Goal: Find specific page/section: Find specific page/section

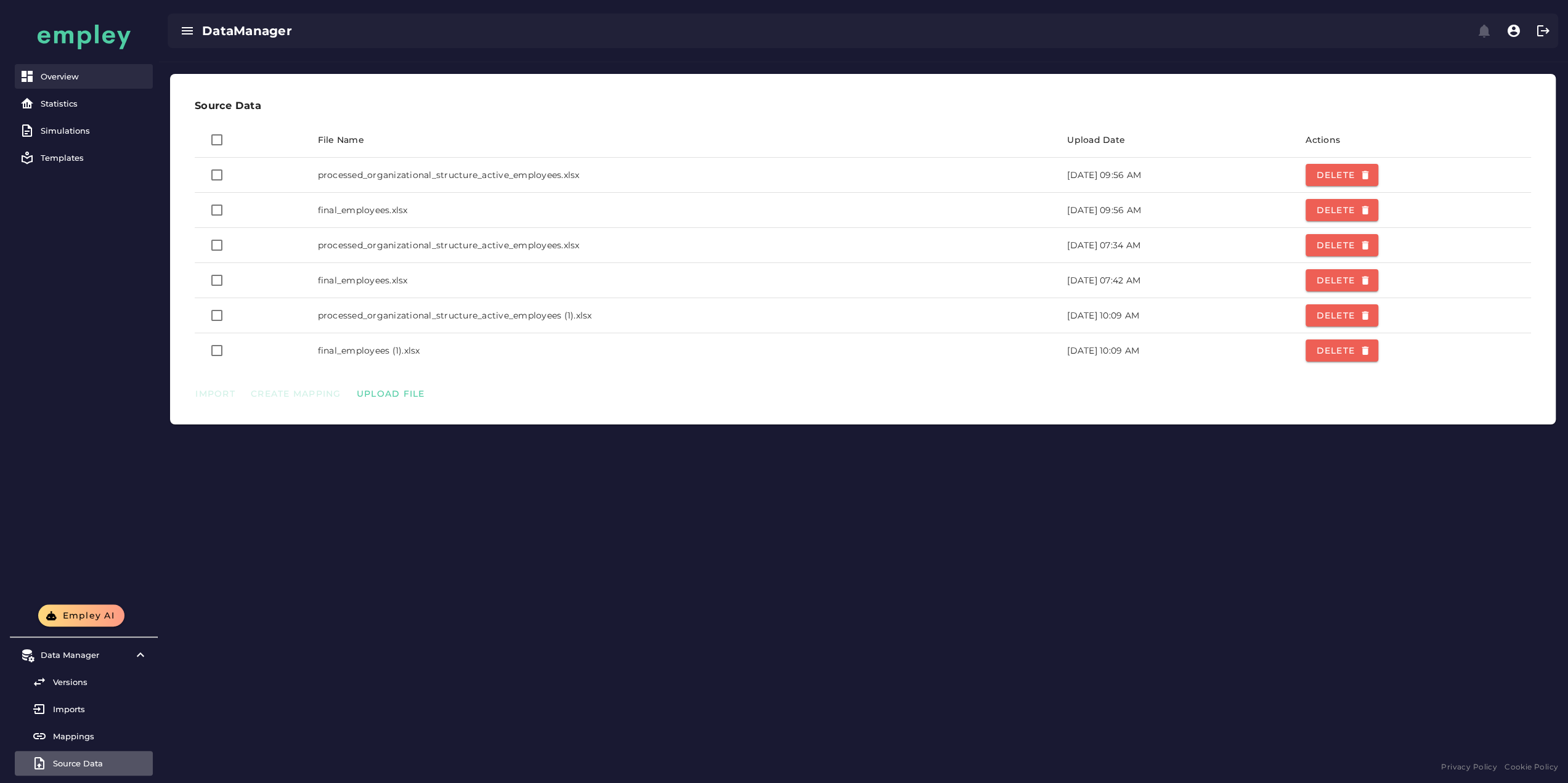
click at [69, 75] on div "Overview" at bounding box center [94, 76] width 107 height 10
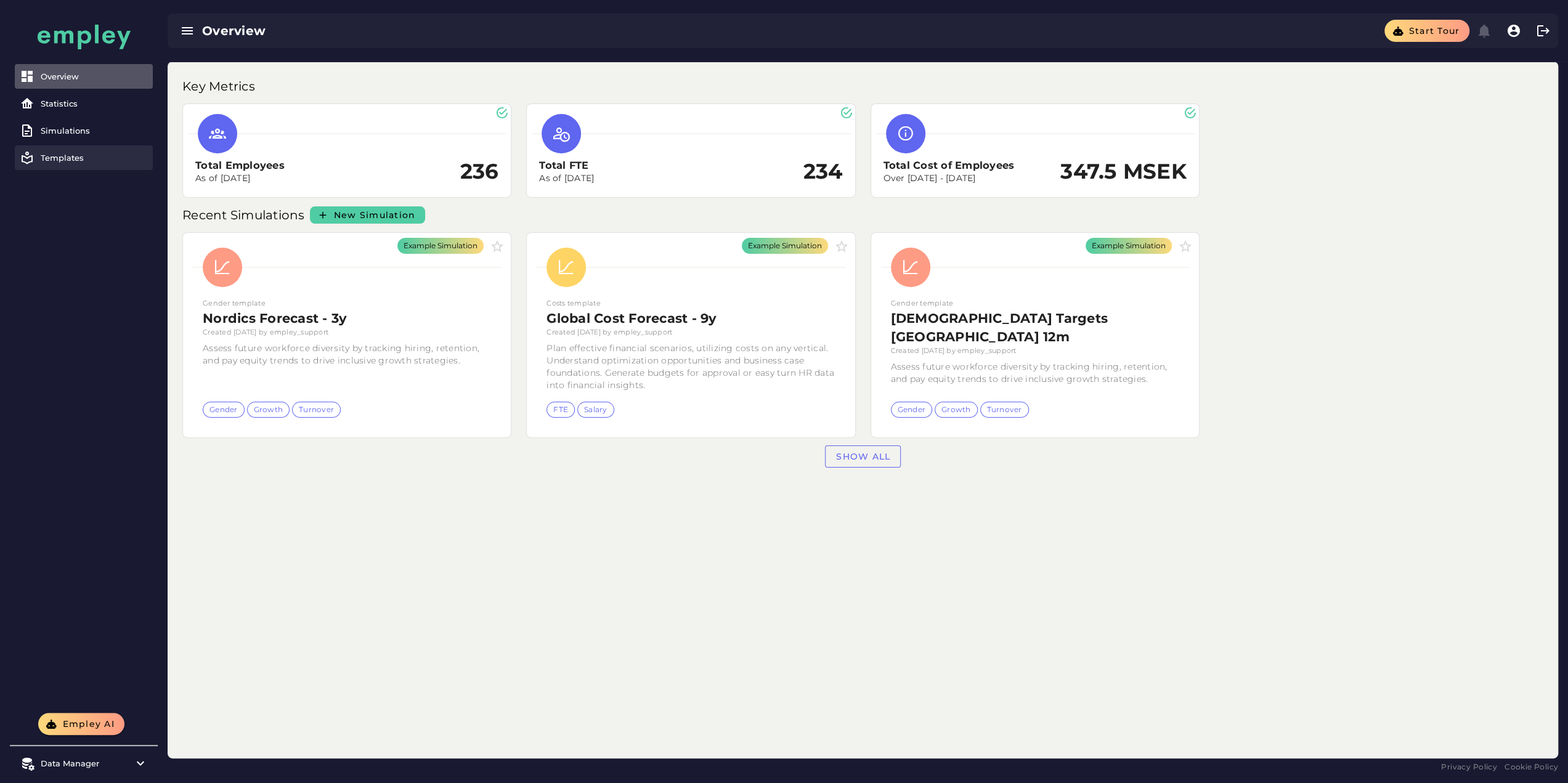
click at [59, 153] on div "Templates" at bounding box center [94, 157] width 107 height 10
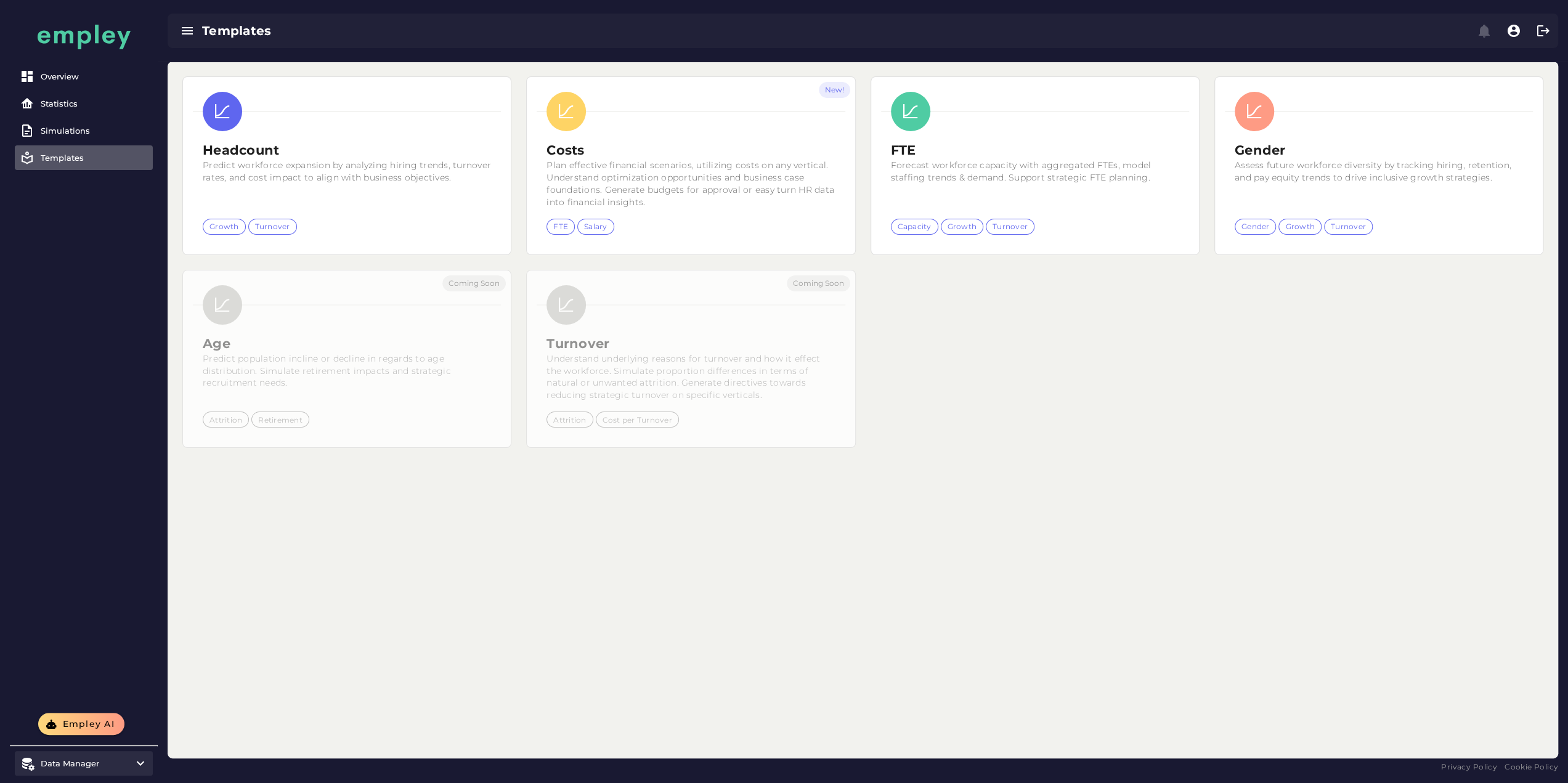
click at [138, 761] on icon at bounding box center [140, 763] width 15 height 15
click at [79, 769] on link "Source Data" at bounding box center [84, 763] width 138 height 25
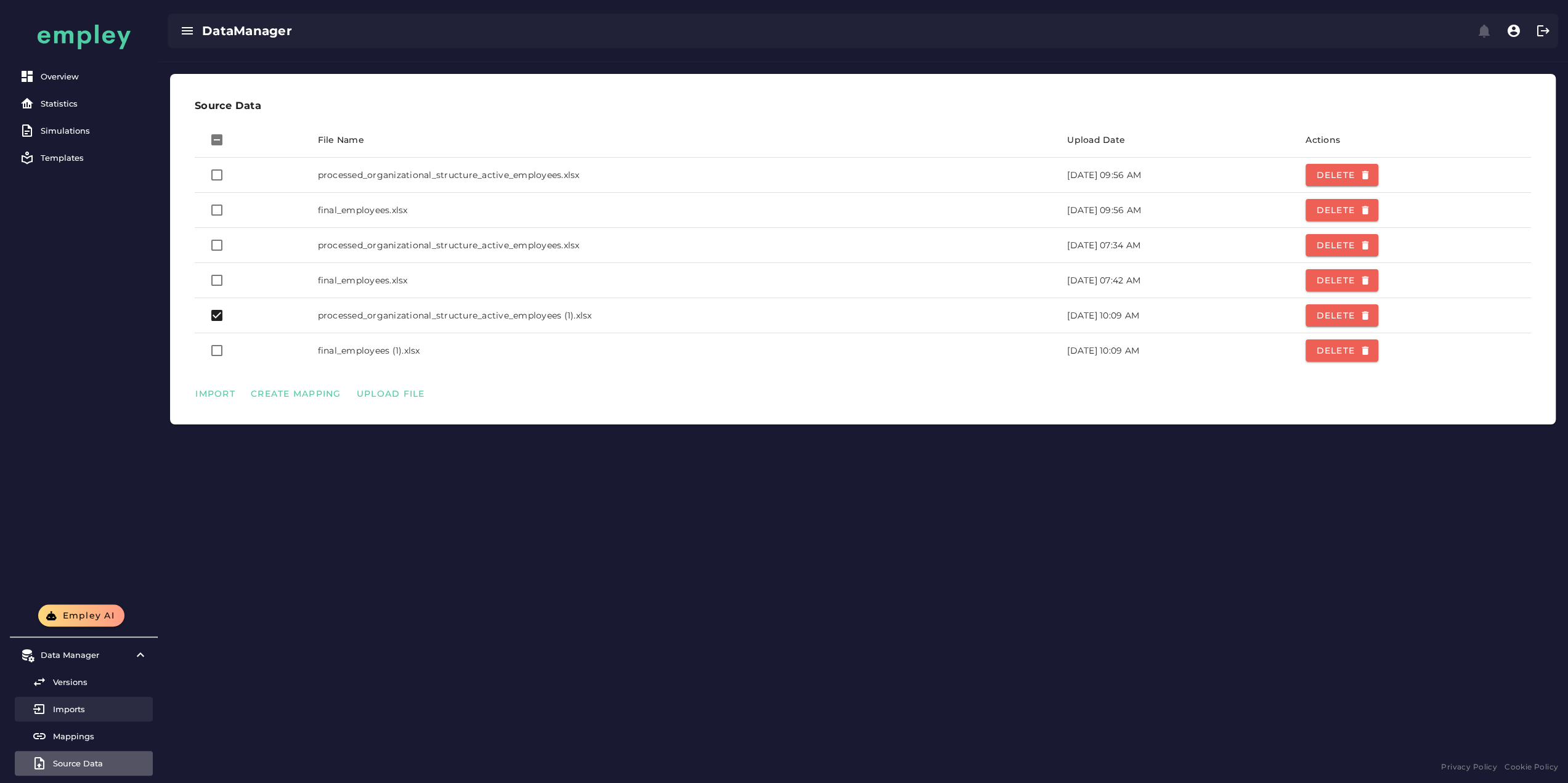
click at [68, 711] on div "Imports" at bounding box center [100, 709] width 95 height 10
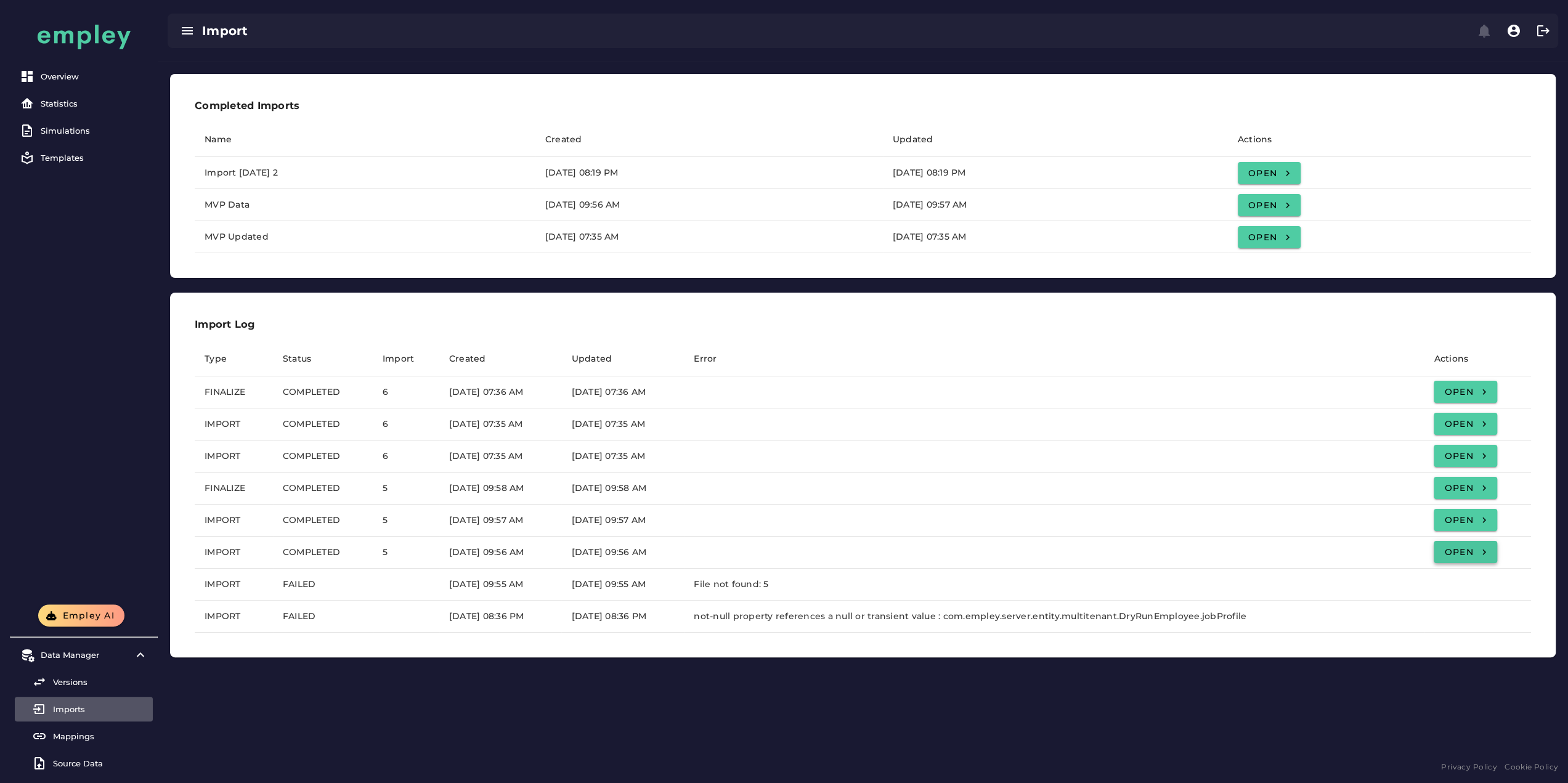
click at [1496, 550] on link "Open" at bounding box center [1465, 552] width 63 height 22
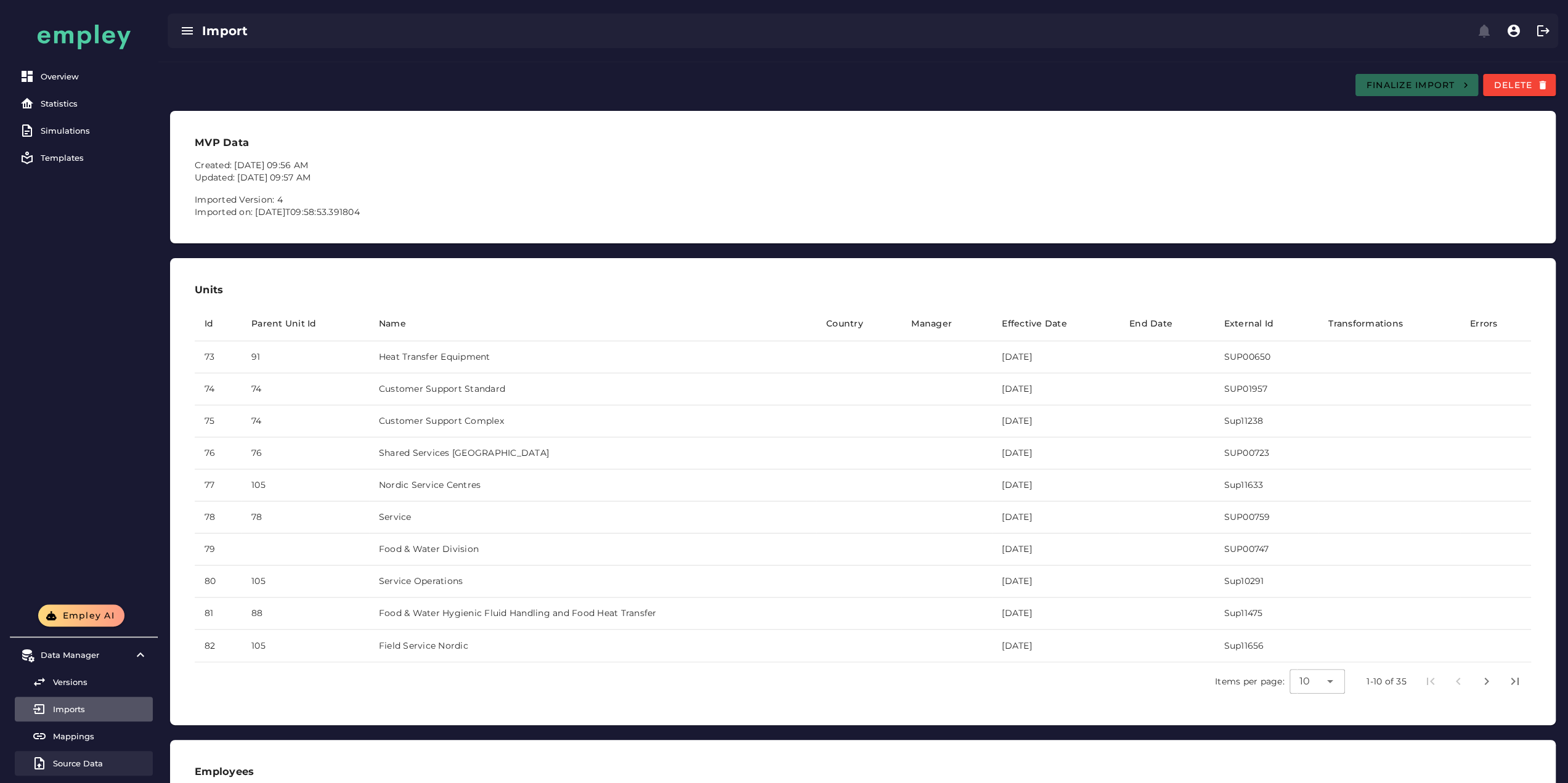
click at [82, 758] on div "Source Data" at bounding box center [100, 763] width 95 height 10
